Goal: Navigation & Orientation: Find specific page/section

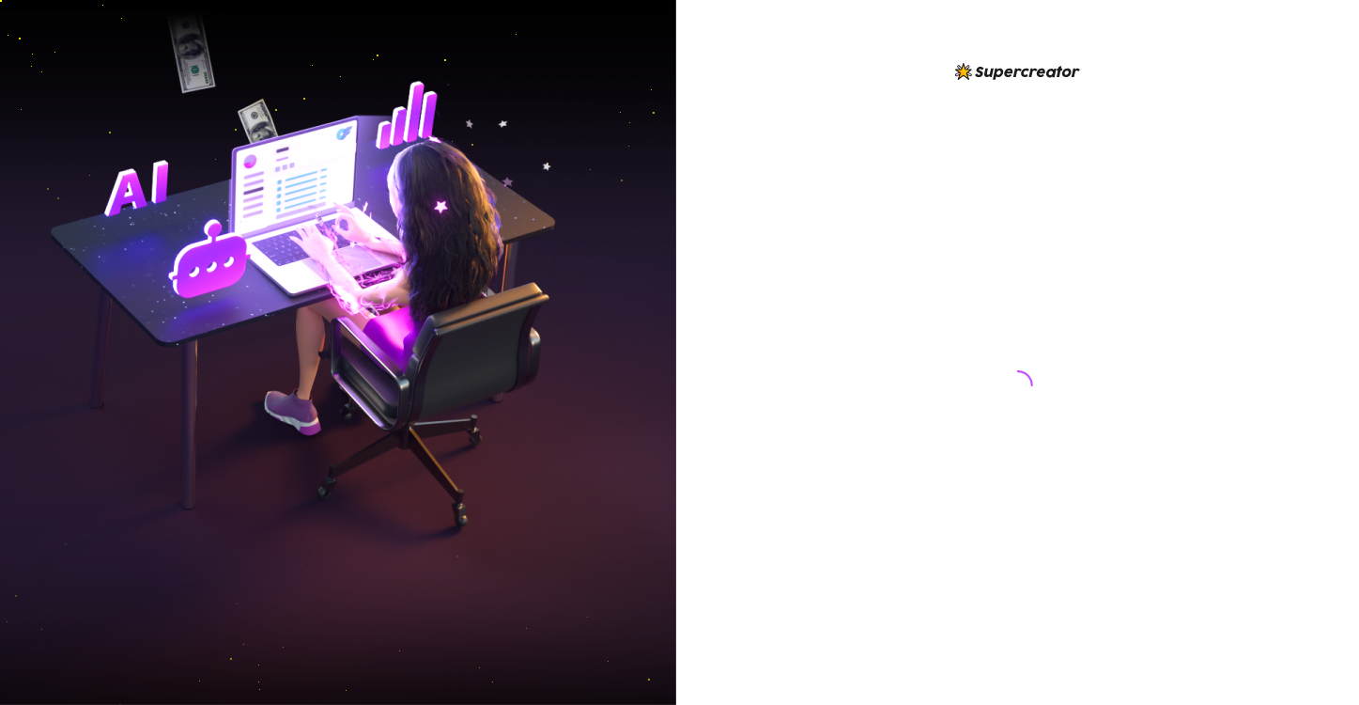
drag, startPoint x: 866, startPoint y: 145, endPoint x: 878, endPoint y: 147, distance: 12.4
click at [878, 147] on div at bounding box center [1018, 367] width 419 height 614
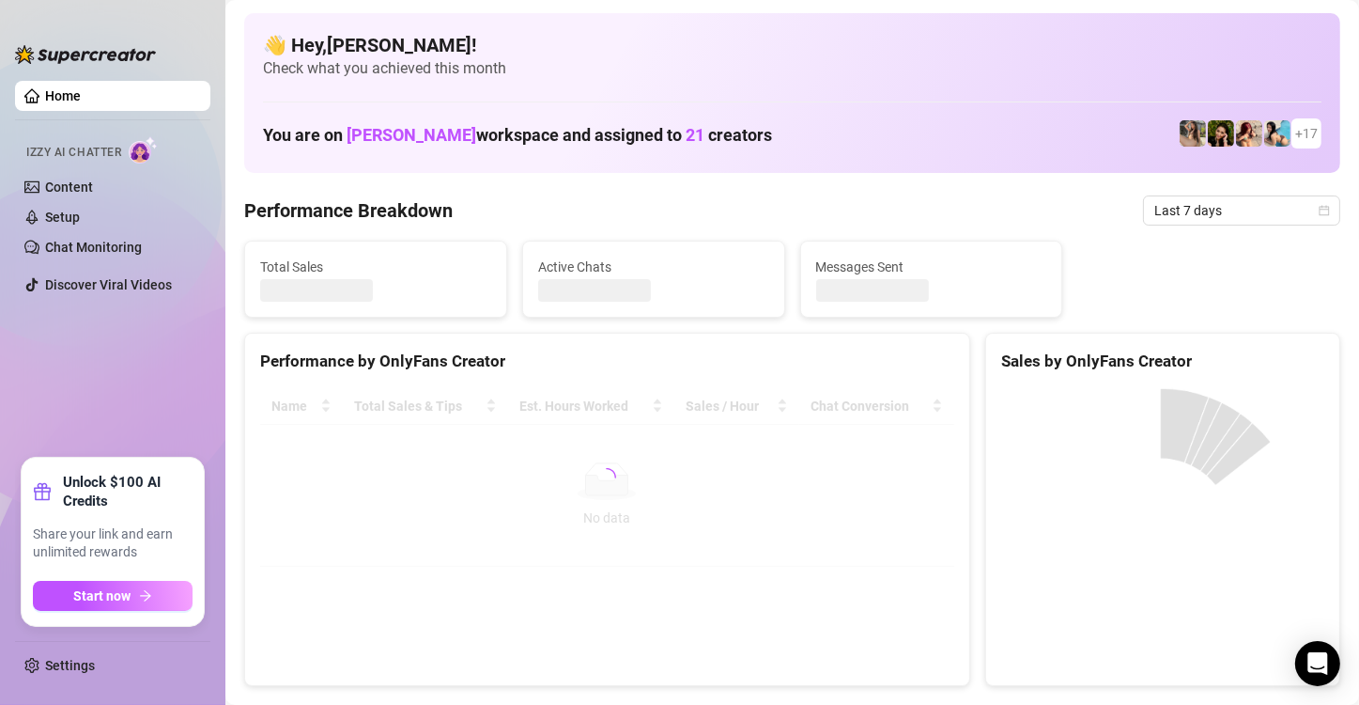
click at [743, 155] on div "👋 Hey, [PERSON_NAME] ! Check what you achieved this month You are on [PERSON_NA…" at bounding box center [792, 93] width 1096 height 160
